Goal: Navigation & Orientation: Find specific page/section

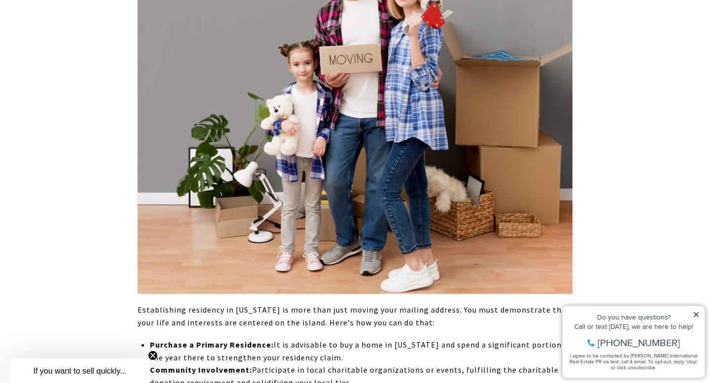
click at [553, 138] on img at bounding box center [354, 120] width 435 height 348
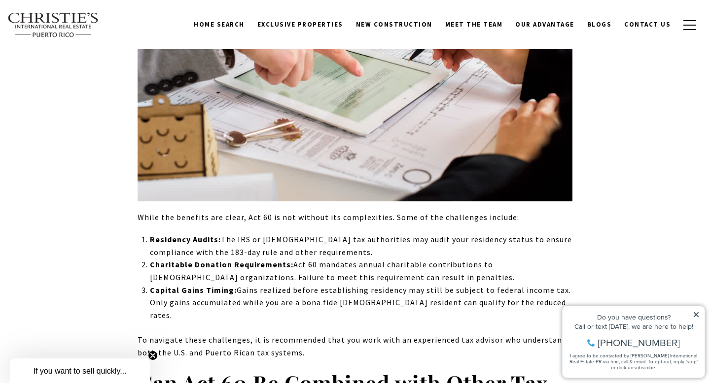
scroll to position [4249, 0]
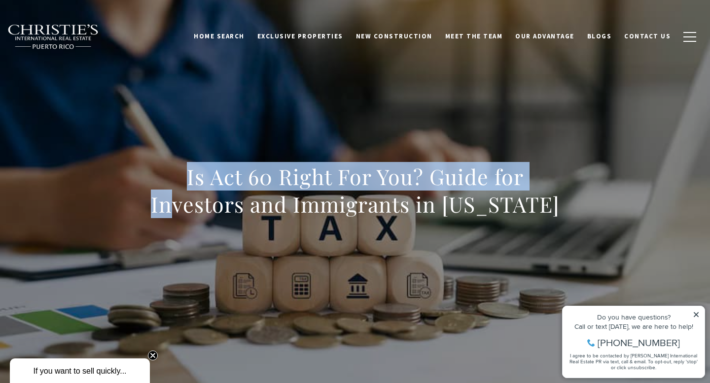
drag, startPoint x: 499, startPoint y: 175, endPoint x: 543, endPoint y: -53, distance: 232.4
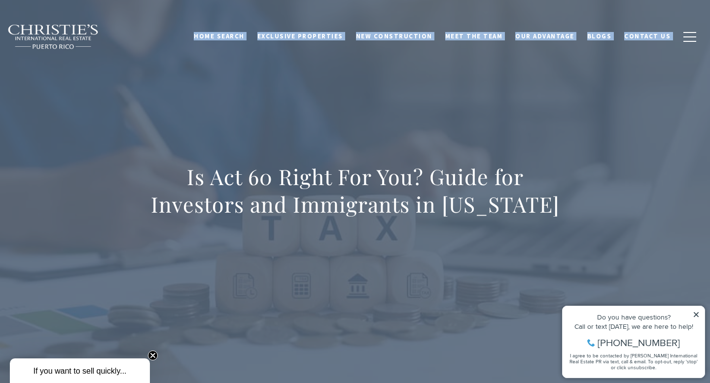
drag, startPoint x: 184, startPoint y: 28, endPoint x: 329, endPoint y: 125, distance: 174.0
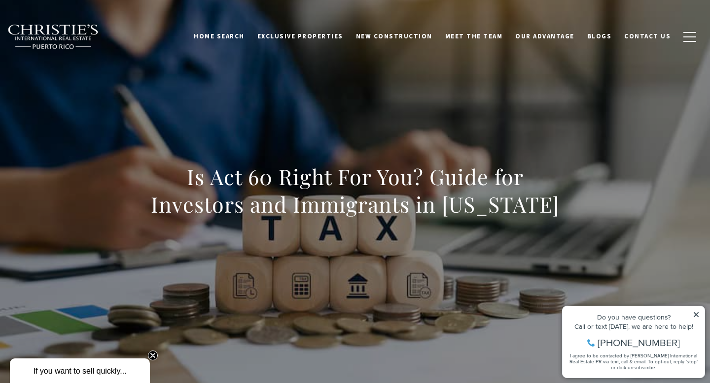
click at [121, 12] on div "Home Search Dorado Beach Rio Grande Humacao Coastal San Juan Guaynabo Puerto Ri…" at bounding box center [355, 36] width 710 height 49
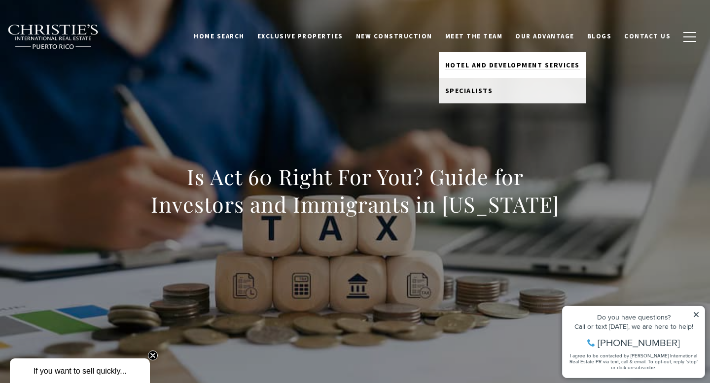
click at [497, 56] on link "Hotel and Development Services" at bounding box center [512, 65] width 147 height 26
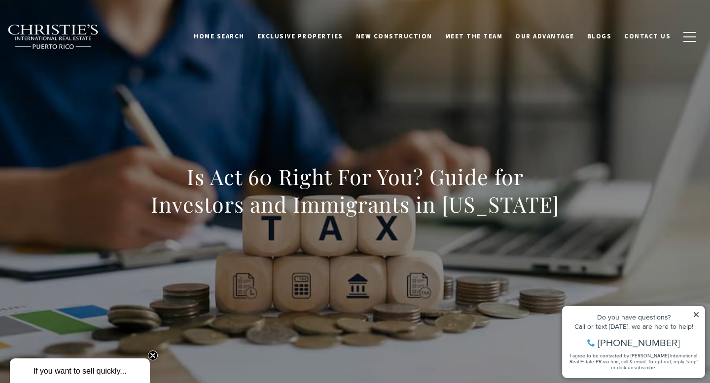
click at [657, 192] on div "Is Act 60 Right For You? Guide for Investors and Immigrants in [US_STATE]" at bounding box center [355, 197] width 690 height 296
